Goal: Information Seeking & Learning: Learn about a topic

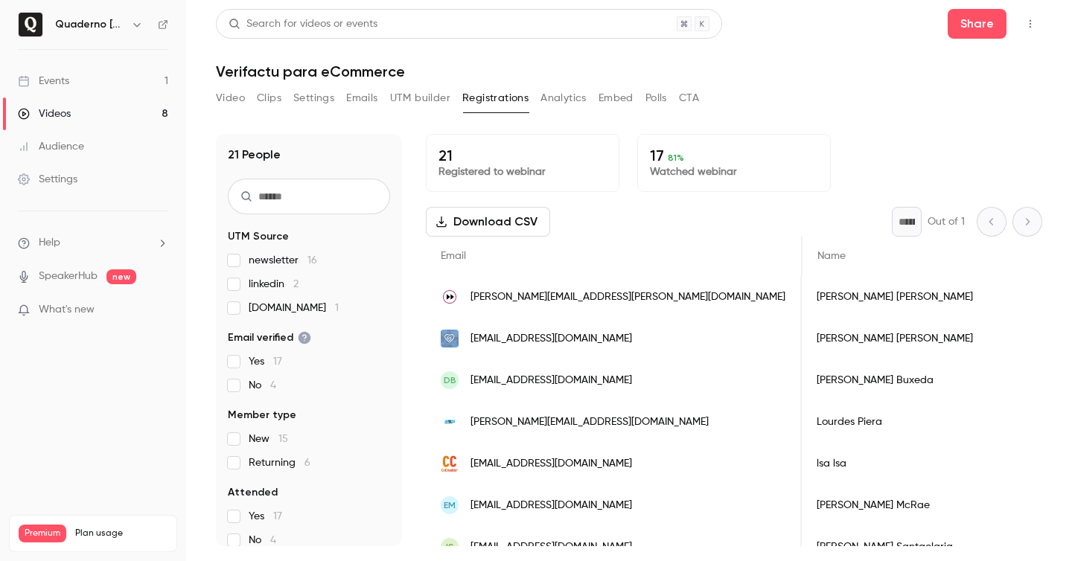
scroll to position [0, 2710]
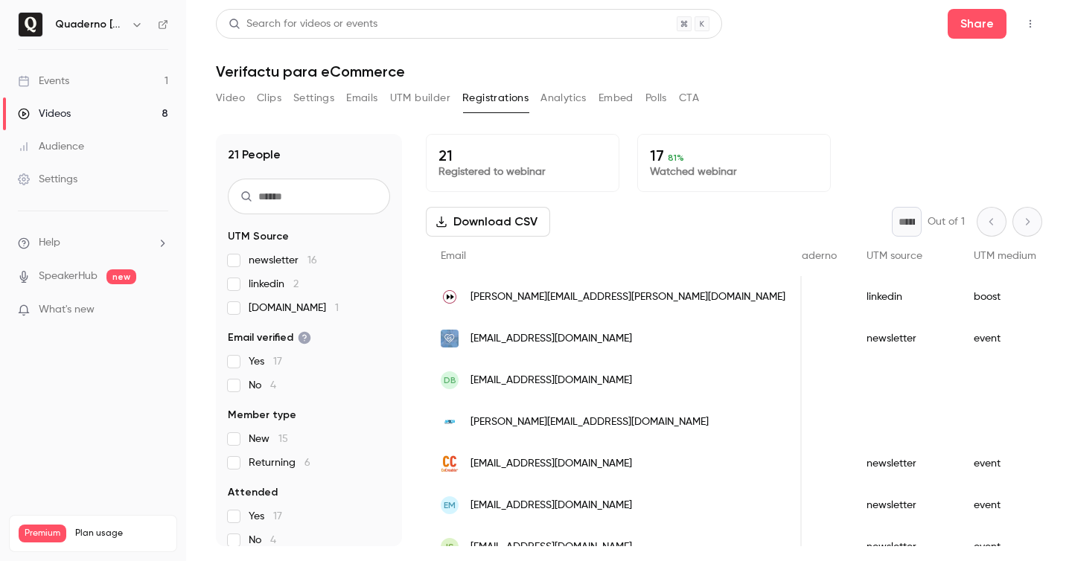
click at [85, 86] on link "Events 1" at bounding box center [93, 81] width 186 height 33
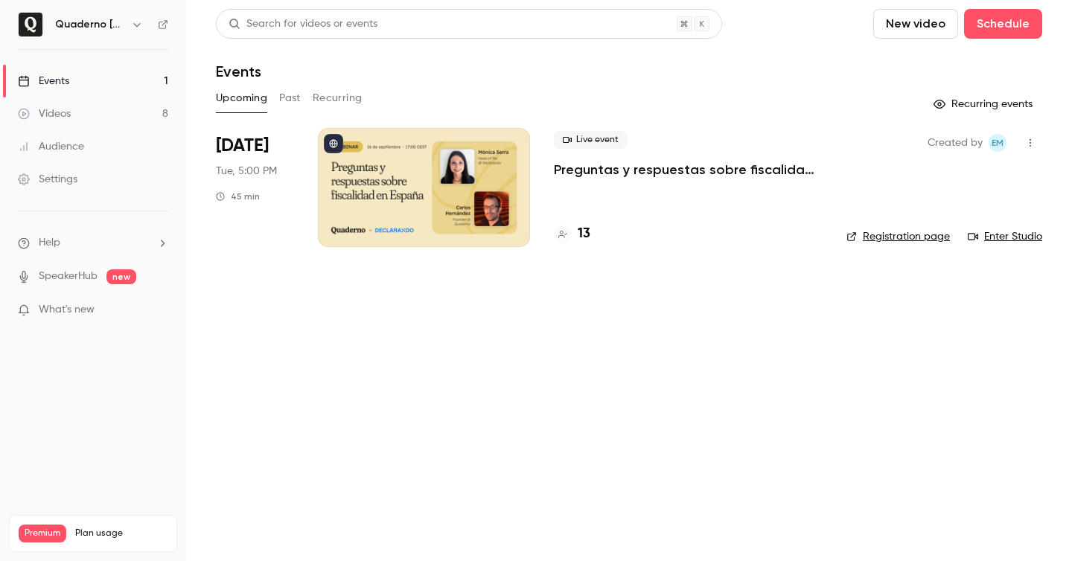
click at [118, 121] on link "Videos 8" at bounding box center [93, 113] width 186 height 33
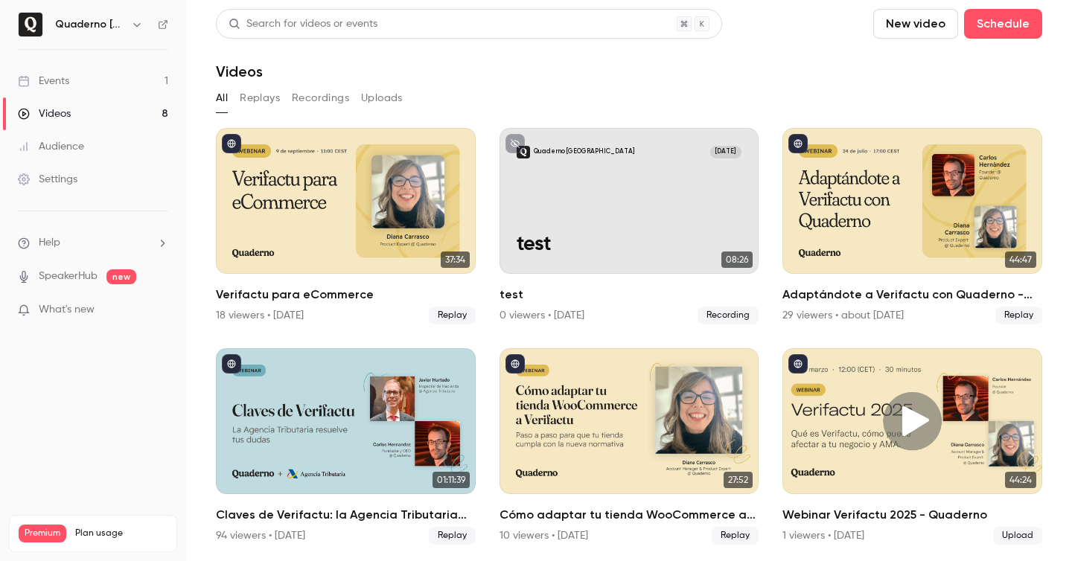
click at [84, 79] on link "Events 1" at bounding box center [93, 81] width 186 height 33
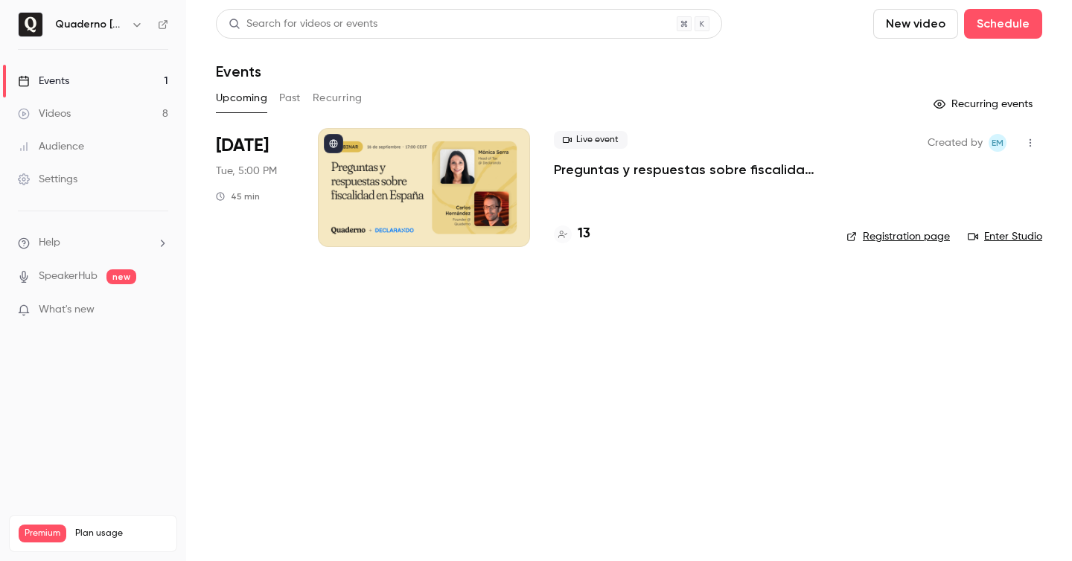
click at [287, 100] on button "Past" at bounding box center [290, 98] width 22 height 24
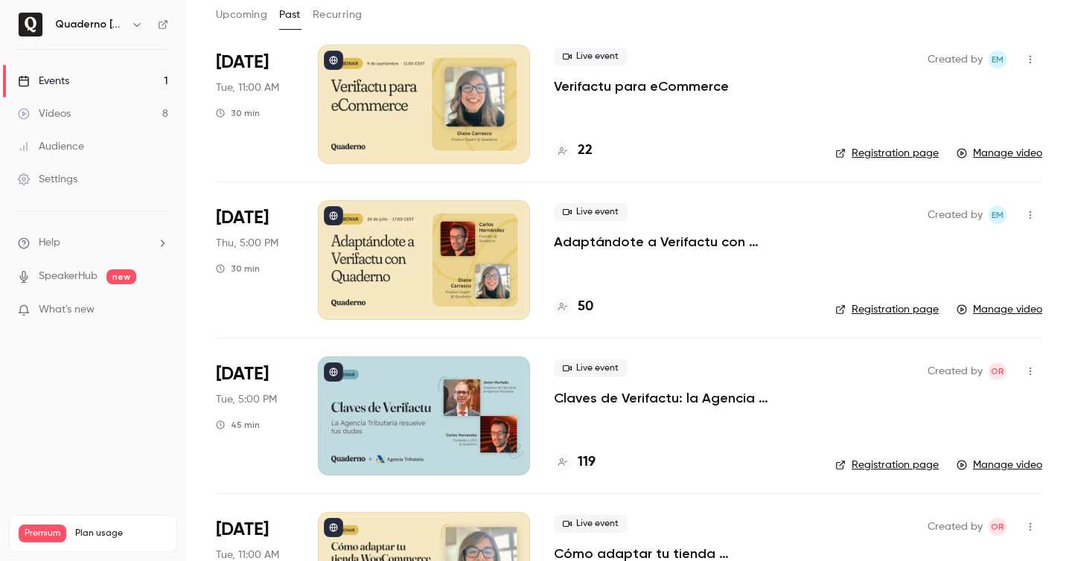
scroll to position [77, 0]
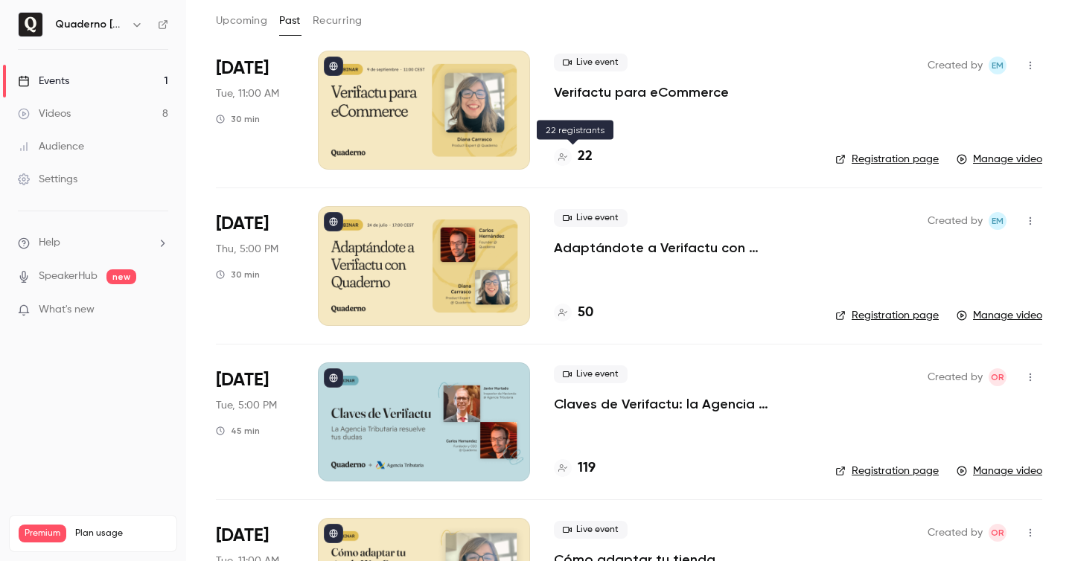
click at [584, 163] on h4 "22" at bounding box center [585, 157] width 15 height 20
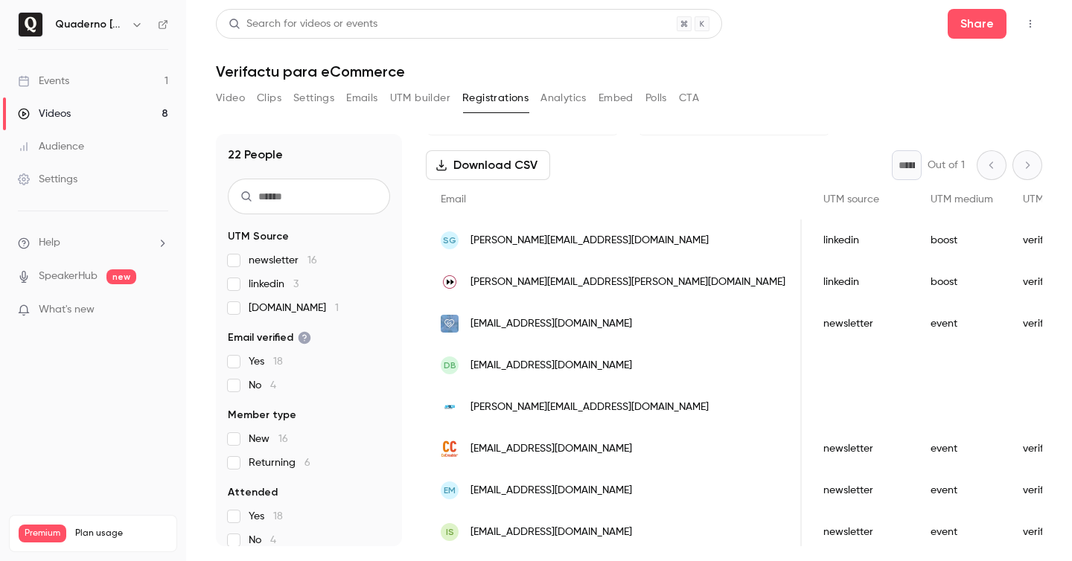
scroll to position [0, 2749]
click at [133, 84] on link "Events 1" at bounding box center [93, 81] width 186 height 33
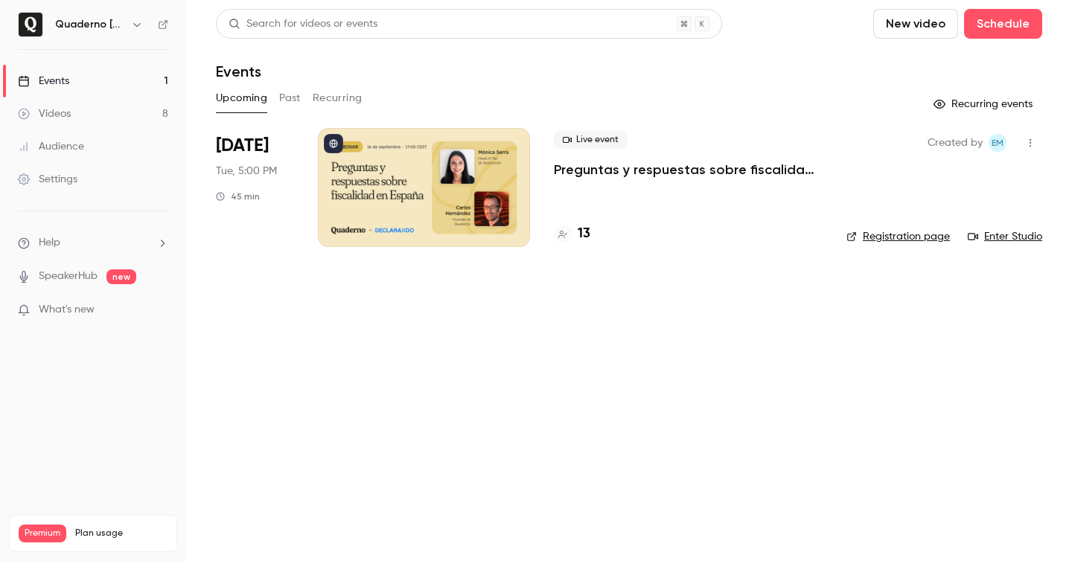
click at [586, 231] on h4 "13" at bounding box center [584, 234] width 13 height 20
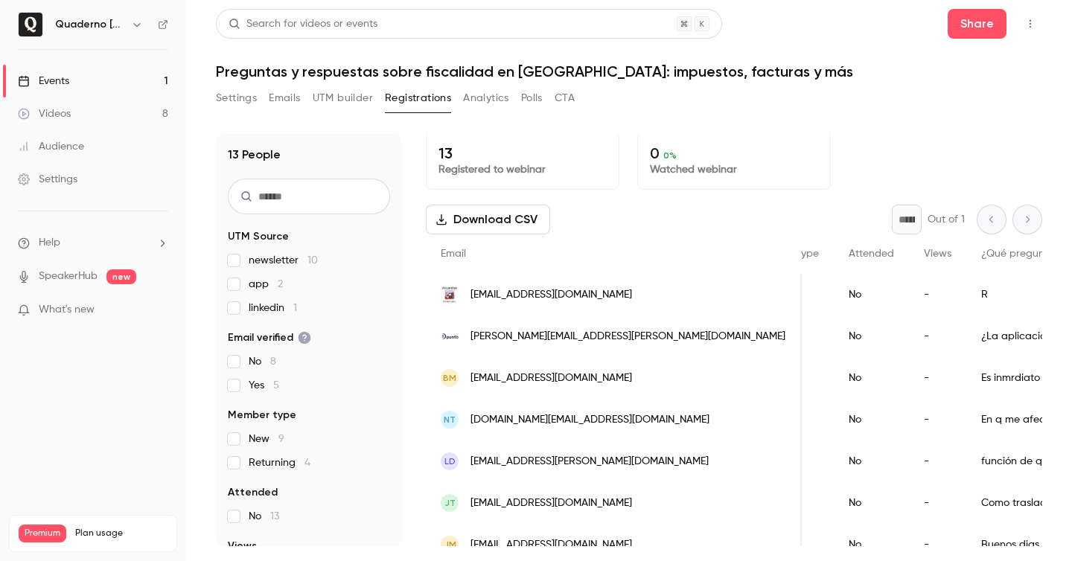
scroll to position [13, 0]
